Goal: Task Accomplishment & Management: Manage account settings

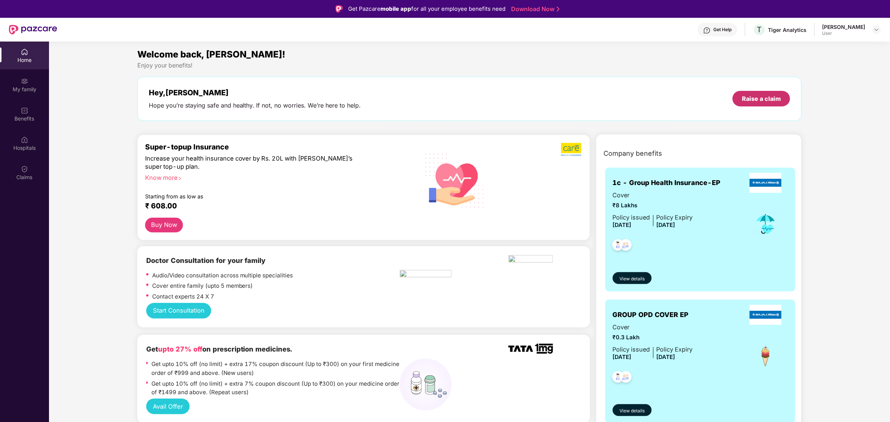
click at [749, 96] on div "Raise a claim" at bounding box center [761, 99] width 39 height 8
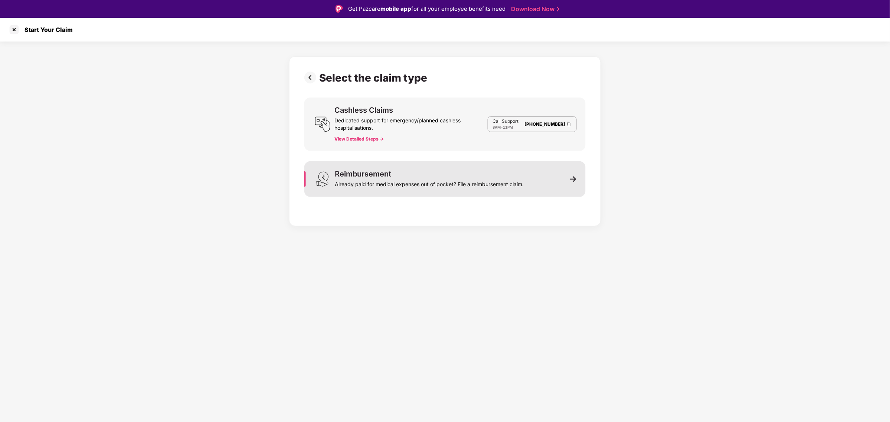
click at [508, 175] on div "Reimbursement Already paid for medical expenses out of pocket? File a reimburse…" at bounding box center [429, 179] width 189 height 18
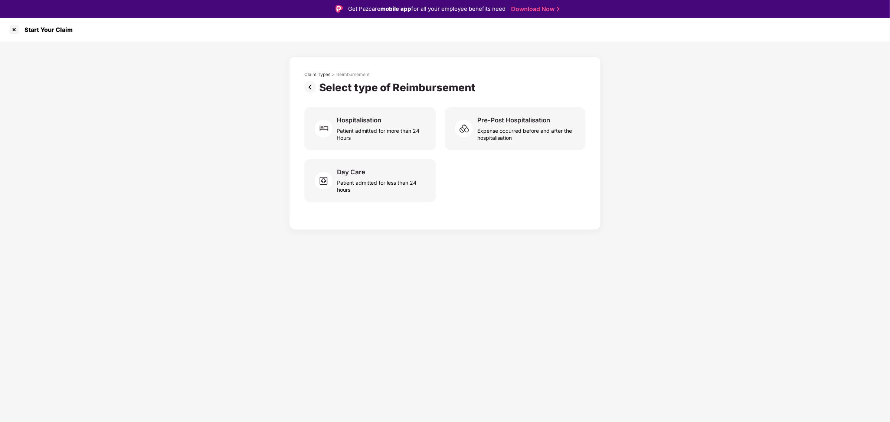
click at [310, 83] on img at bounding box center [311, 87] width 15 height 12
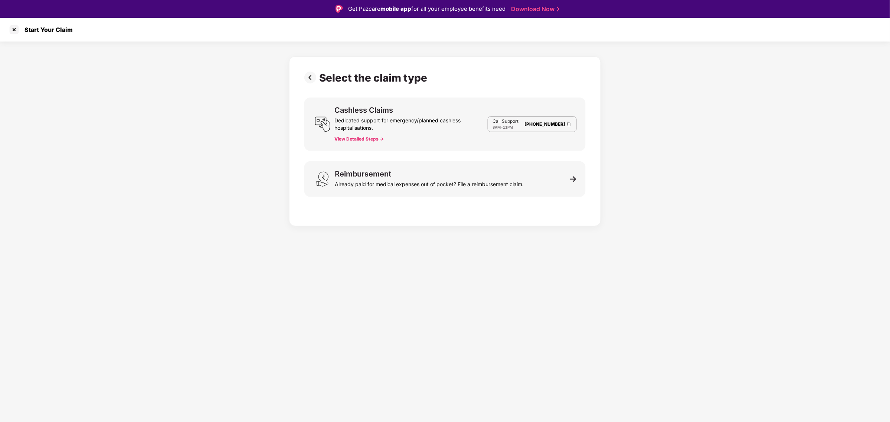
click at [312, 76] on img at bounding box center [311, 78] width 15 height 12
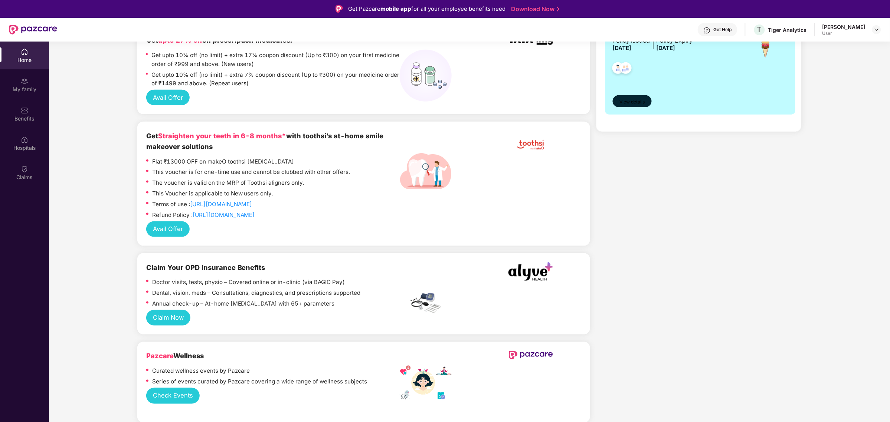
scroll to position [154, 0]
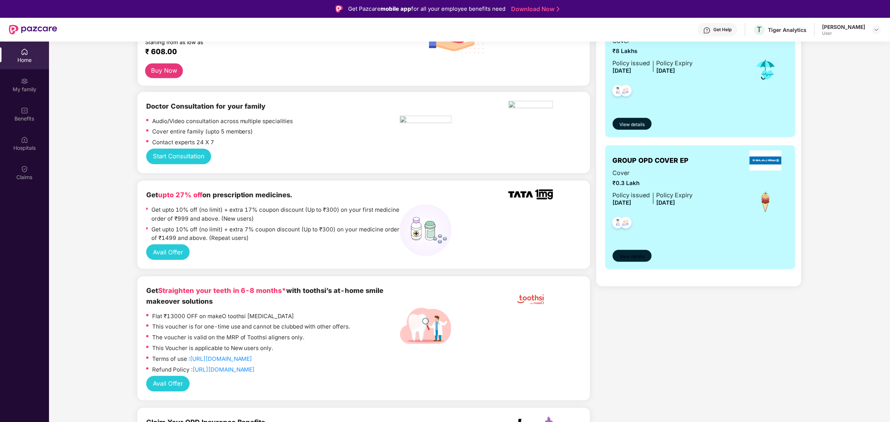
click at [640, 253] on span "View details" at bounding box center [631, 256] width 25 height 7
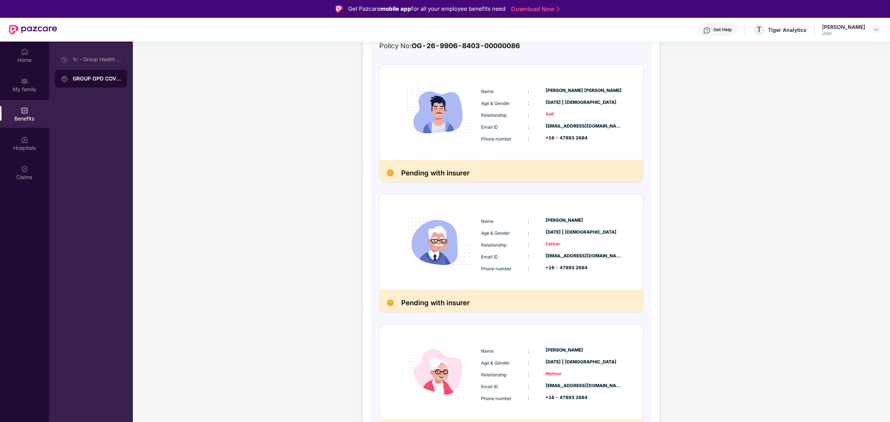
scroll to position [120, 0]
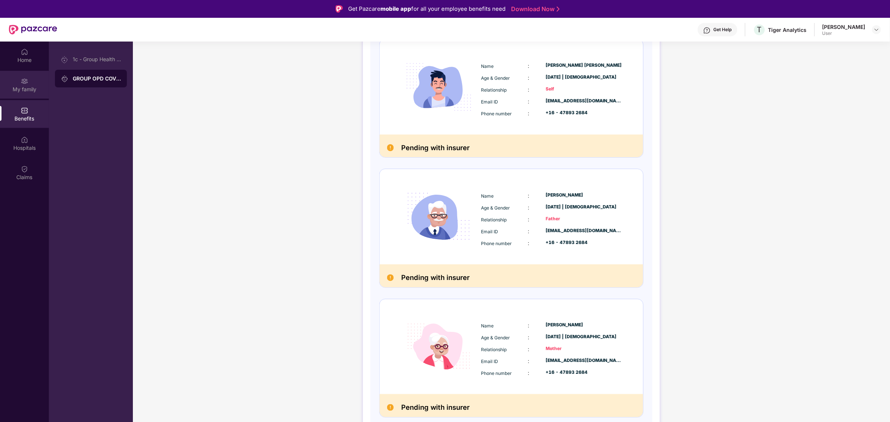
click at [28, 88] on div "My family" at bounding box center [24, 88] width 49 height 7
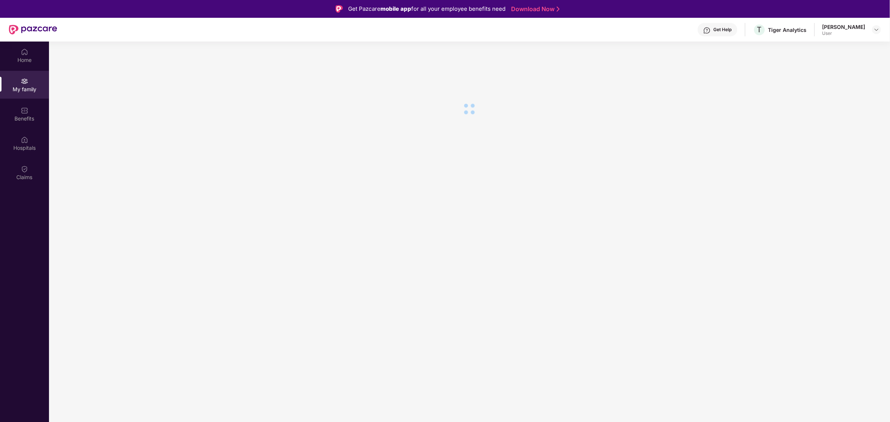
scroll to position [0, 0]
click at [32, 50] on div "Home" at bounding box center [24, 56] width 49 height 28
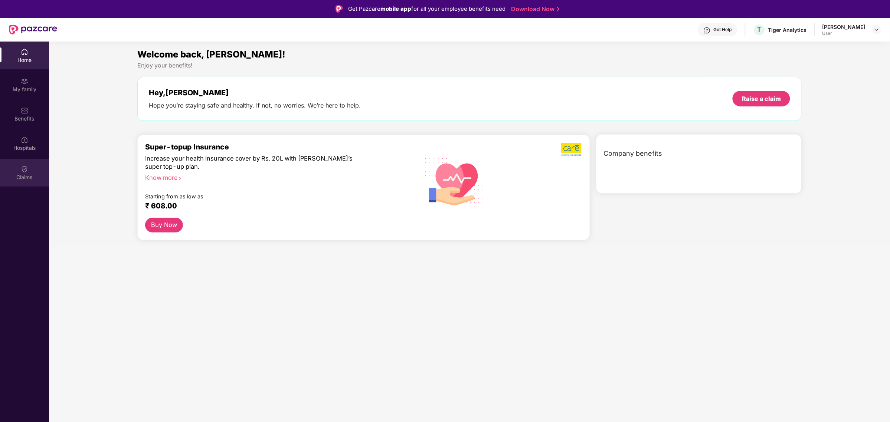
click at [32, 167] on div "Claims" at bounding box center [24, 173] width 49 height 28
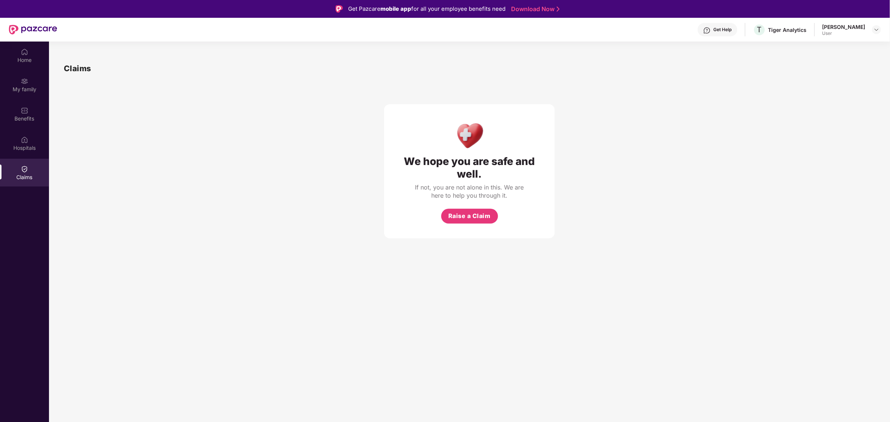
click at [839, 24] on div "[PERSON_NAME]" at bounding box center [843, 26] width 43 height 7
click at [788, 28] on div "Tiger Analytics" at bounding box center [787, 29] width 39 height 7
click at [28, 138] on img at bounding box center [24, 139] width 7 height 7
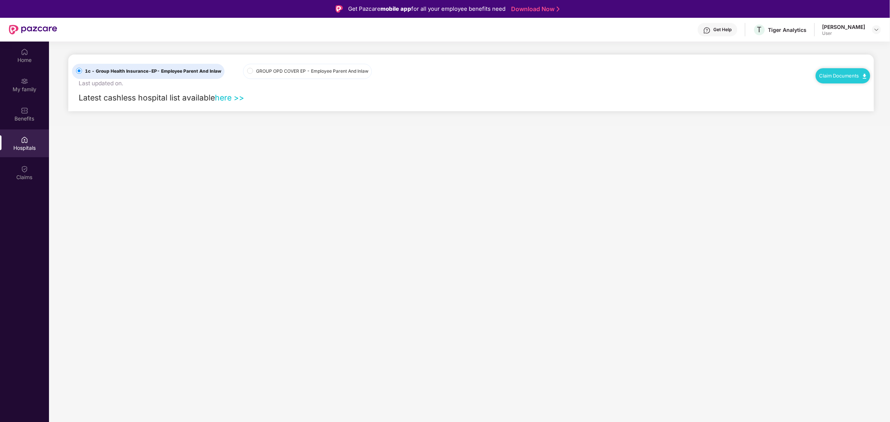
click at [256, 72] on span "GROUP OPD COVER EP - Employee Parent And Inlaw" at bounding box center [312, 71] width 118 height 7
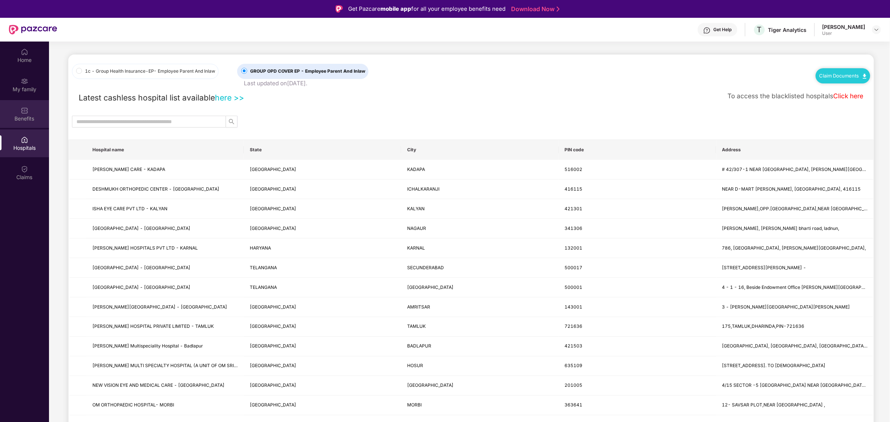
click at [17, 110] on div "Benefits" at bounding box center [24, 114] width 49 height 28
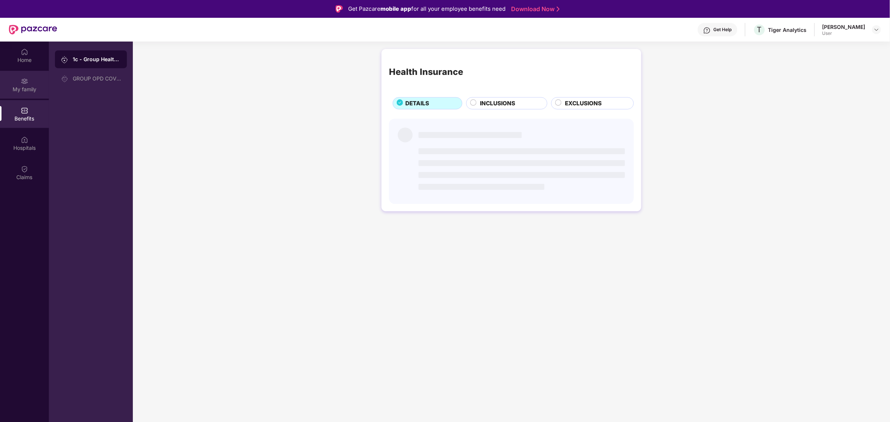
click at [28, 82] on img at bounding box center [24, 81] width 7 height 7
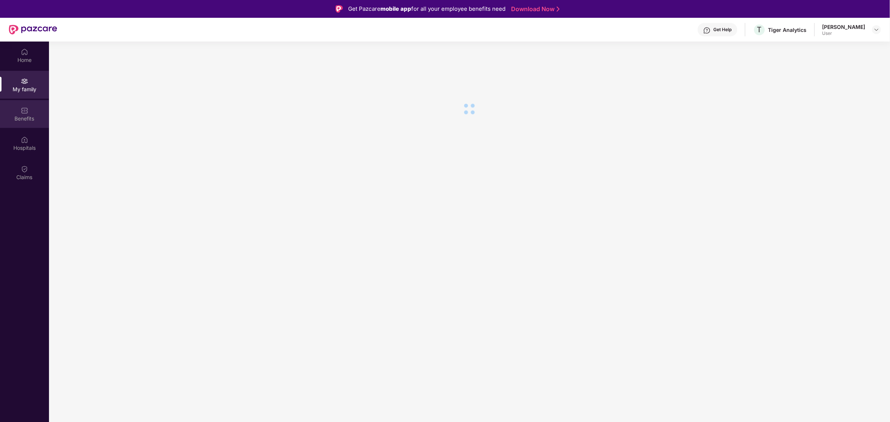
click at [20, 110] on div "Benefits" at bounding box center [24, 114] width 49 height 28
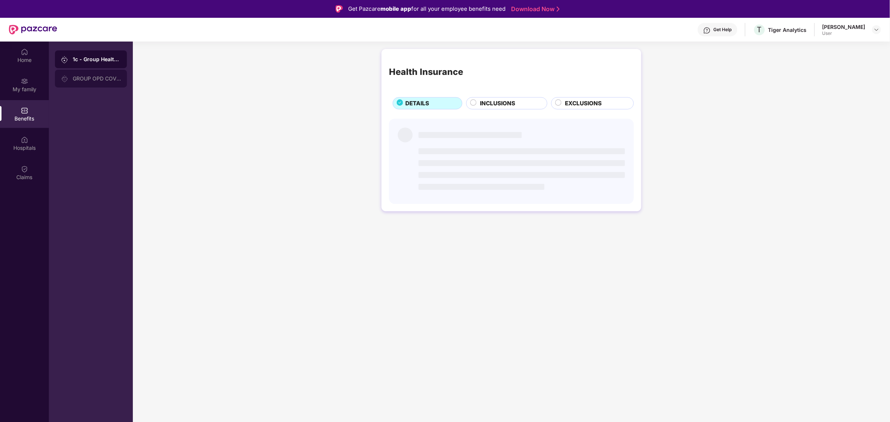
click at [78, 79] on div "GROUP OPD COVER EP" at bounding box center [97, 79] width 48 height 6
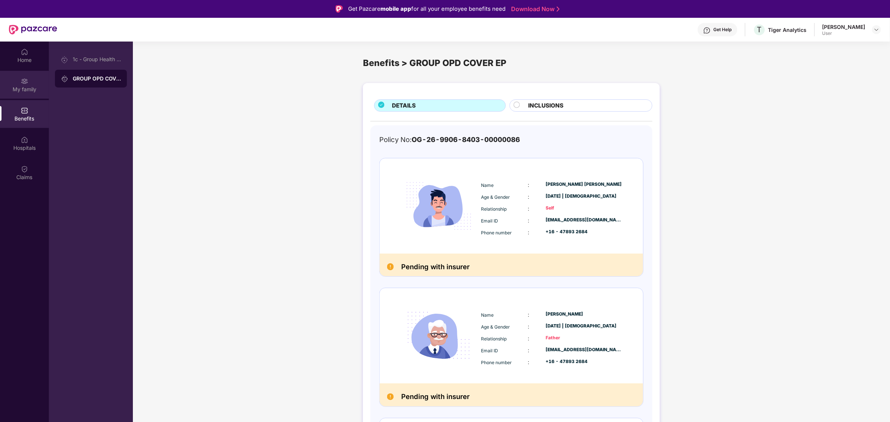
click at [13, 77] on div "My family" at bounding box center [24, 85] width 49 height 28
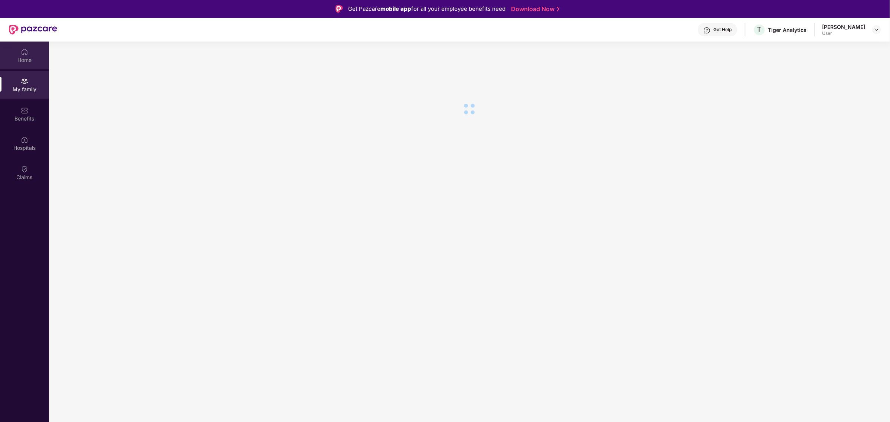
click at [26, 50] on img at bounding box center [24, 51] width 7 height 7
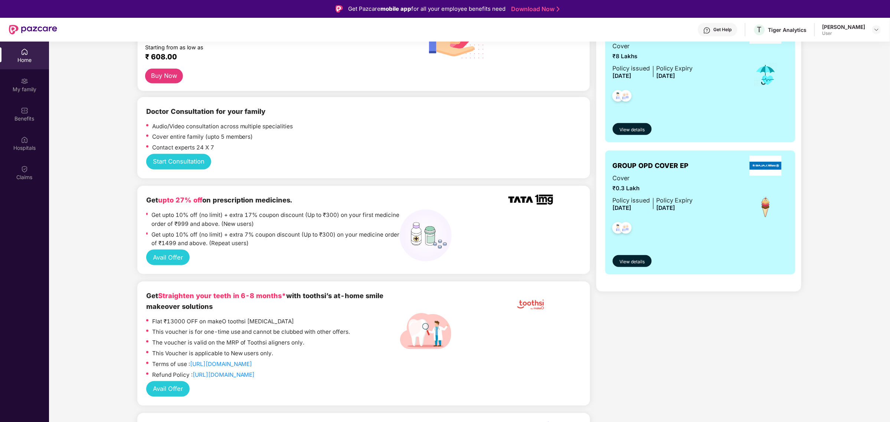
scroll to position [154, 0]
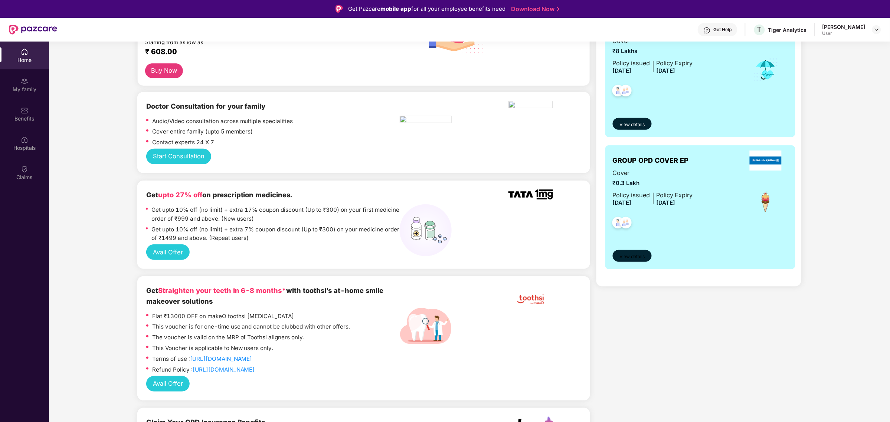
click at [636, 255] on span "View details" at bounding box center [631, 256] width 25 height 7
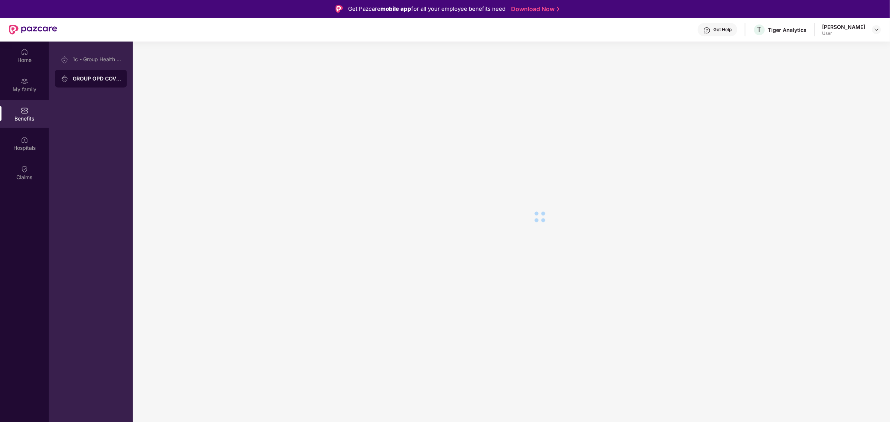
scroll to position [0, 0]
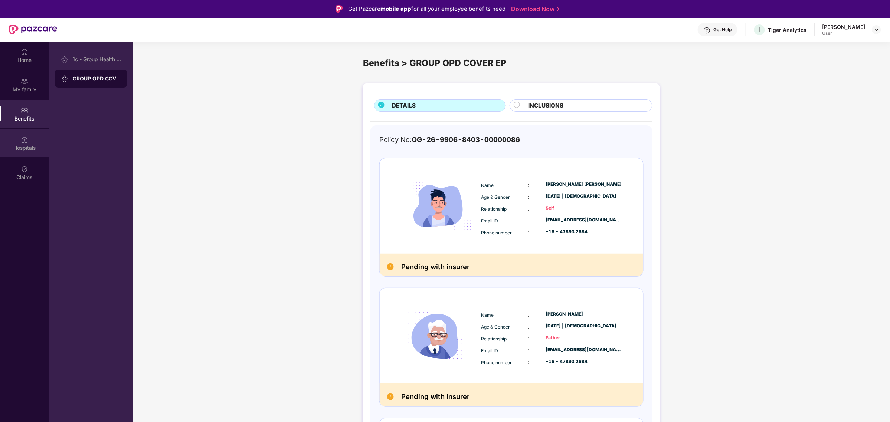
click at [31, 141] on div "Hospitals" at bounding box center [24, 144] width 49 height 28
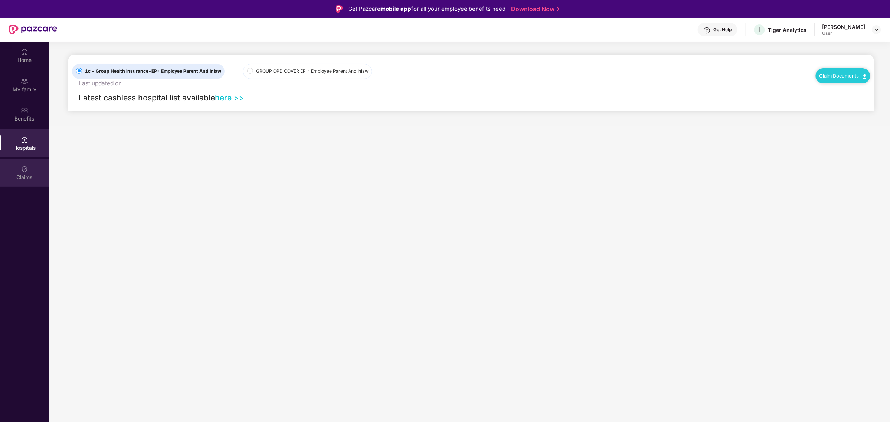
click at [23, 174] on div "Claims" at bounding box center [24, 177] width 49 height 7
